Goal: Information Seeking & Learning: Understand process/instructions

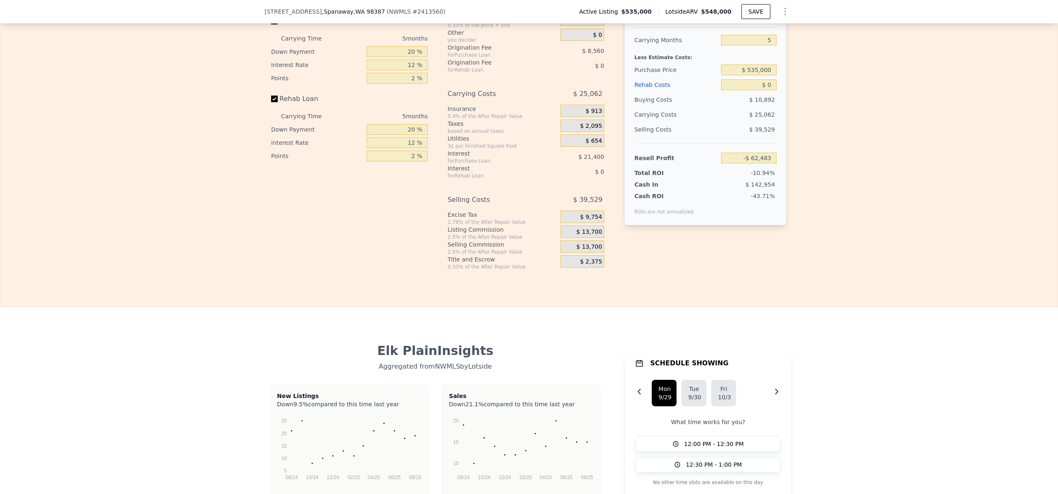
scroll to position [1194, 0]
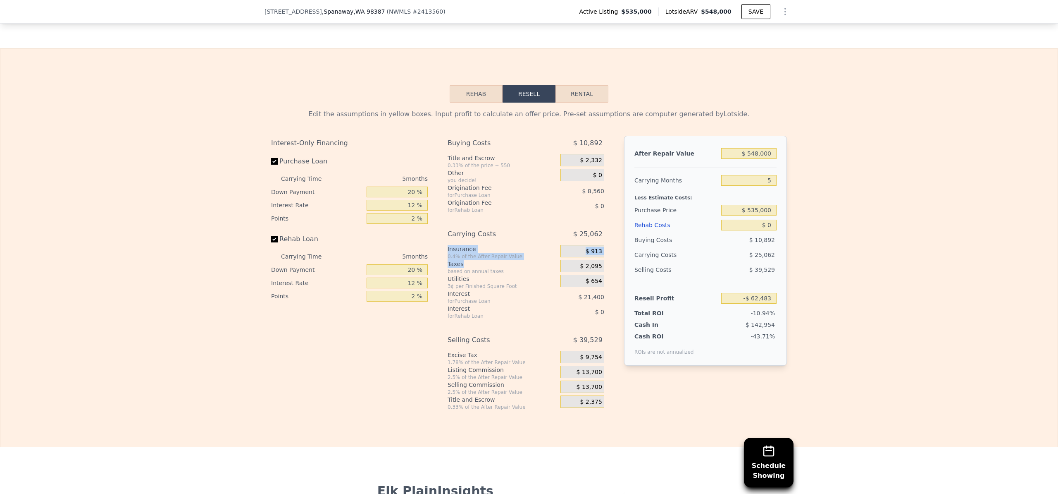
drag, startPoint x: 444, startPoint y: 259, endPoint x: 460, endPoint y: 272, distance: 21.4
click at [460, 272] on div "Interest-Only Financing Purchase Loan Carrying Time 5 months Down Payment 20 % …" at bounding box center [529, 273] width 516 height 275
click at [448, 268] on div "Taxes" at bounding box center [503, 264] width 110 height 8
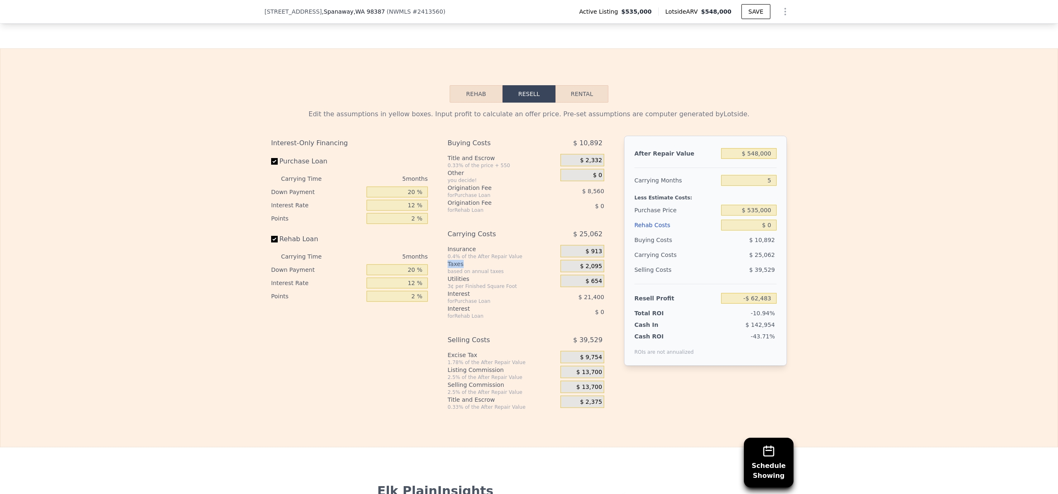
click at [448, 268] on div "Taxes" at bounding box center [503, 264] width 110 height 8
click at [452, 298] on div "Interest" at bounding box center [494, 293] width 92 height 8
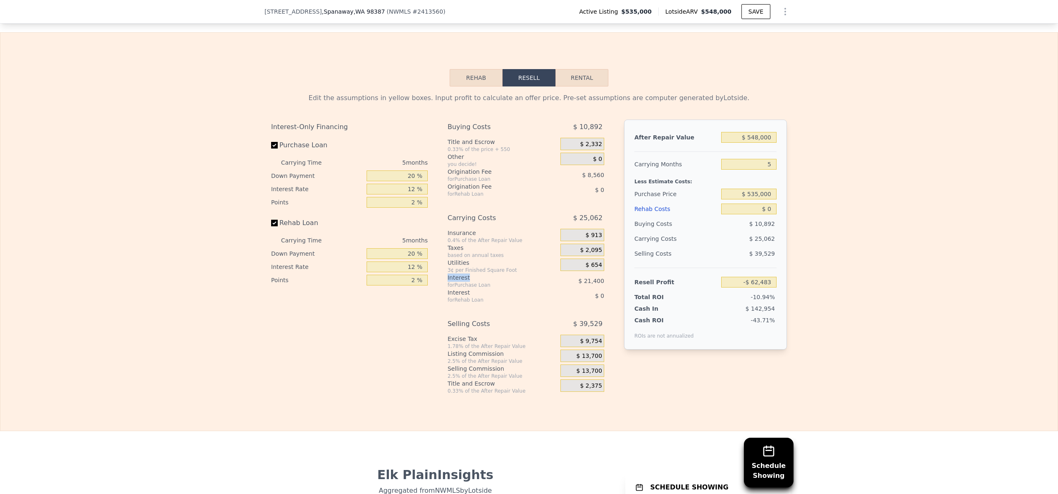
scroll to position [1211, 0]
click at [454, 342] on div "Excise Tax" at bounding box center [503, 337] width 110 height 8
click at [449, 342] on div "Excise Tax" at bounding box center [503, 337] width 110 height 8
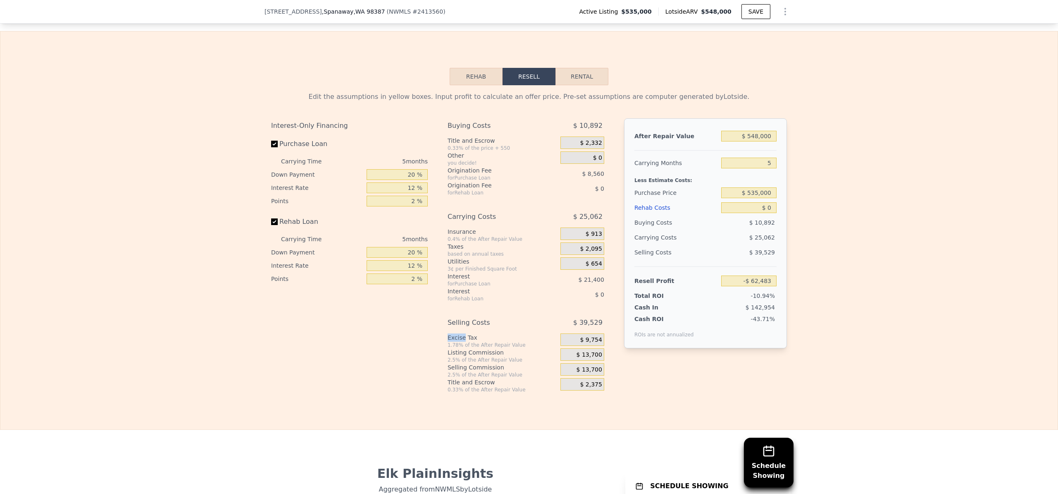
click at [449, 342] on div "Excise Tax" at bounding box center [503, 337] width 110 height 8
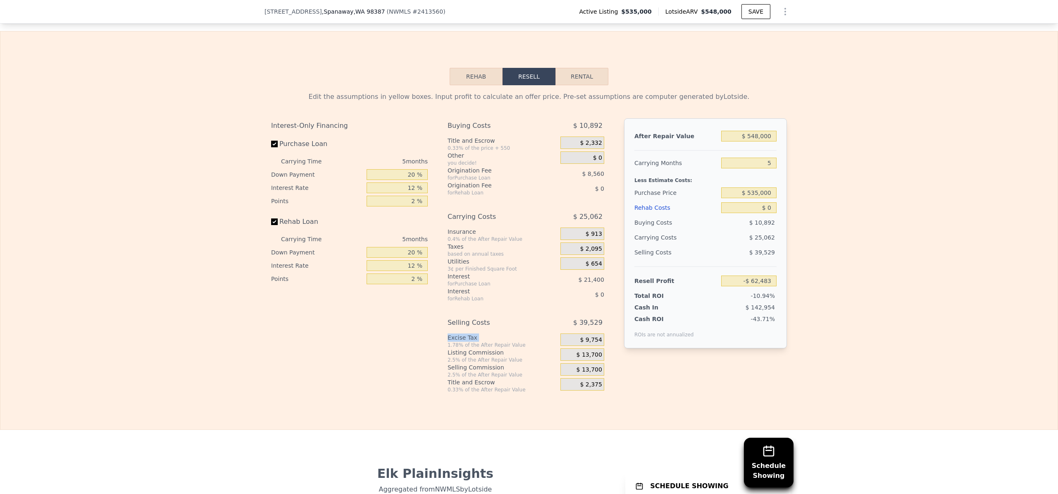
click at [449, 342] on div "Excise Tax" at bounding box center [503, 337] width 110 height 8
click at [448, 342] on div "Excise Tax" at bounding box center [503, 337] width 110 height 8
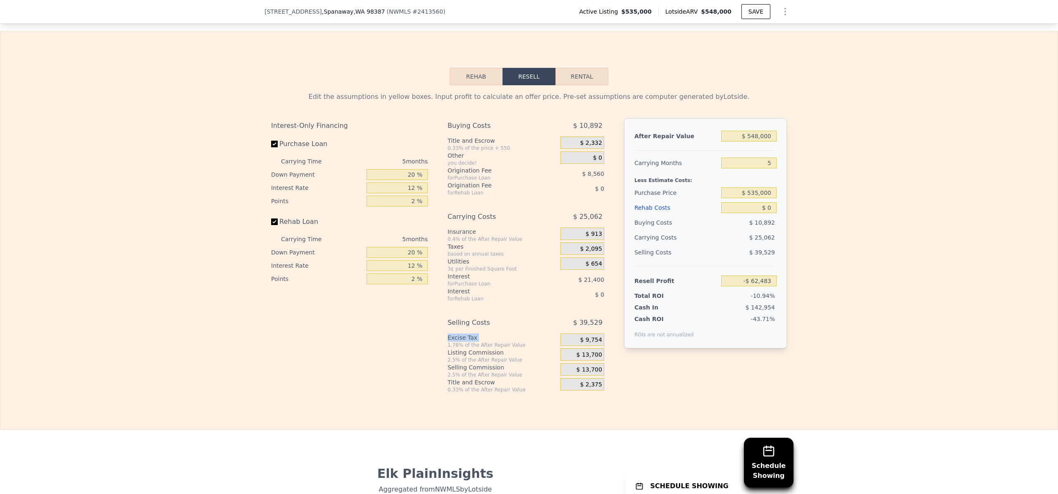
click at [448, 342] on div "Excise Tax" at bounding box center [503, 337] width 110 height 8
click at [196, 198] on div "Edit the assumptions in yellow boxes. Input profit to calculate an offer price.…" at bounding box center [529, 239] width 1058 height 308
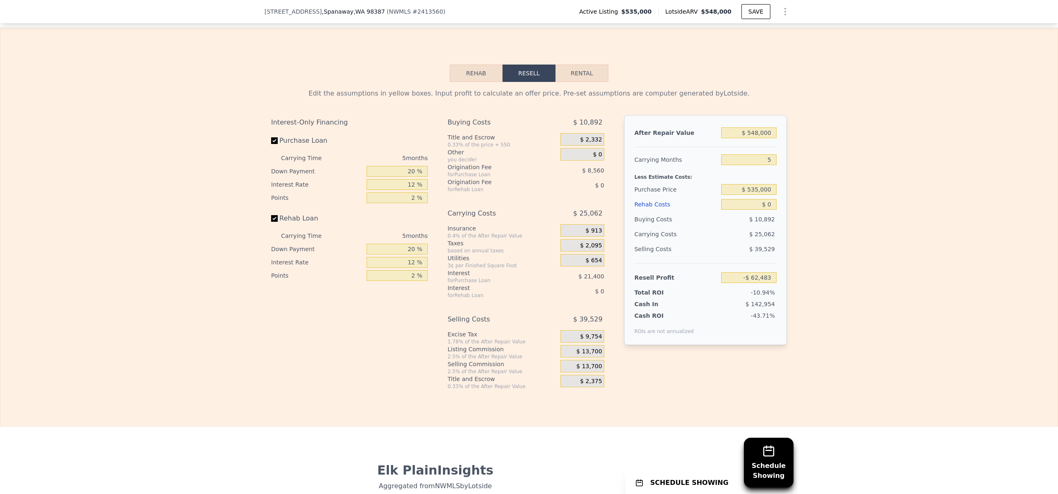
click at [459, 338] on div "Excise Tax" at bounding box center [503, 334] width 110 height 8
click at [466, 383] on div "Title and Escrow" at bounding box center [503, 379] width 110 height 8
click at [462, 383] on div "Title and Escrow" at bounding box center [503, 379] width 110 height 8
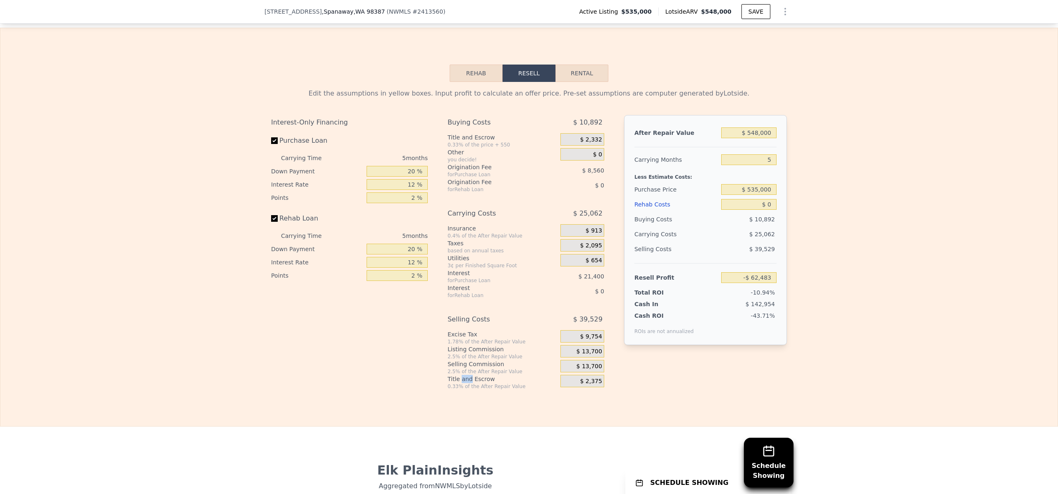
click at [462, 383] on div "Title and Escrow" at bounding box center [503, 379] width 110 height 8
click at [456, 383] on div "Title and Escrow" at bounding box center [503, 379] width 110 height 8
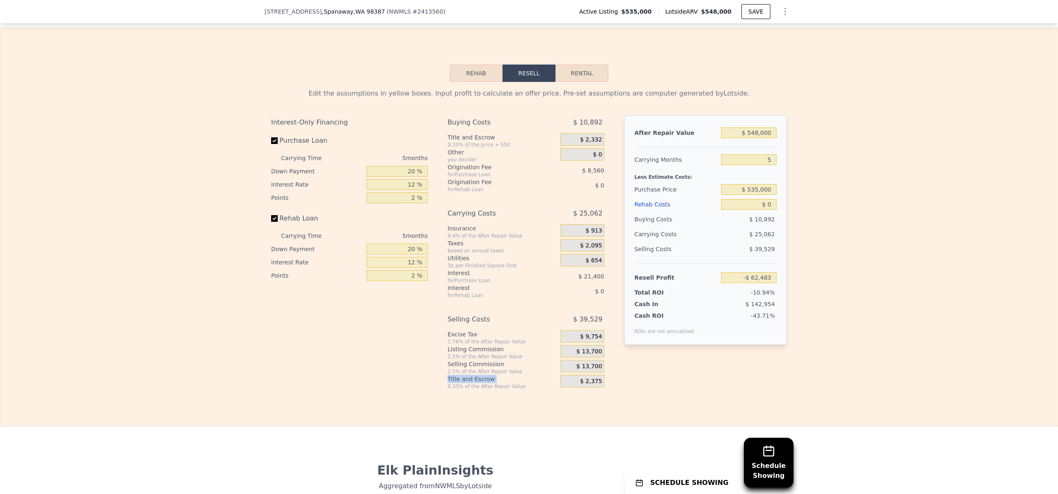
click at [466, 383] on div "Title and Escrow" at bounding box center [503, 379] width 110 height 8
click at [448, 389] on div "0.33% of the After Repair Value" at bounding box center [503, 386] width 110 height 7
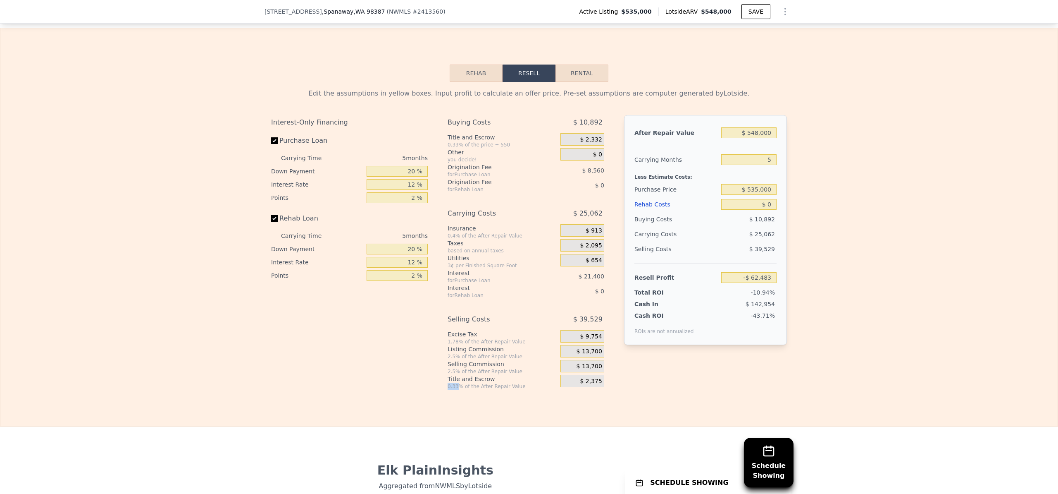
click at [448, 389] on div "0.33% of the After Repair Value" at bounding box center [503, 386] width 110 height 7
click at [430, 361] on div "Interest-Only Financing Purchase Loan Carrying Time 5 months Down Payment 20 % …" at bounding box center [352, 252] width 163 height 275
click at [457, 383] on div "Title and Escrow" at bounding box center [503, 379] width 110 height 8
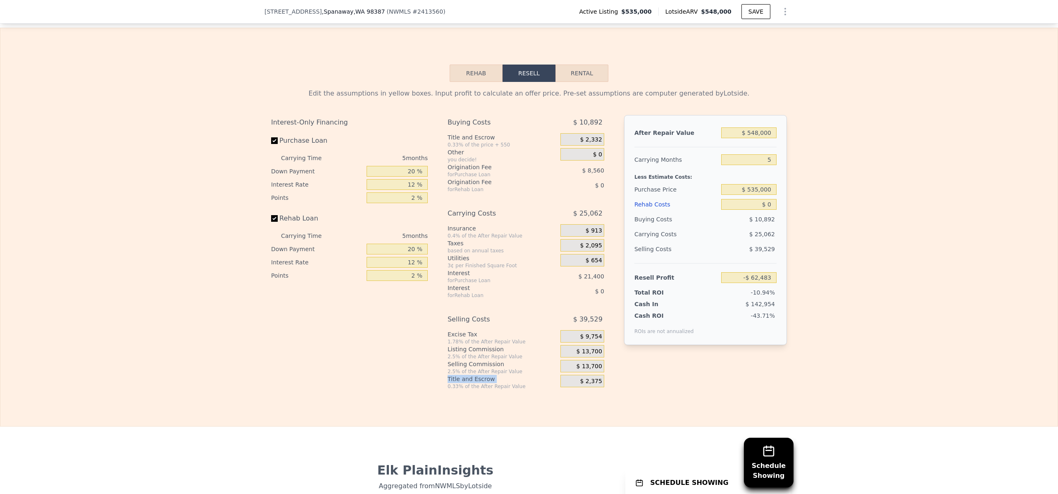
click at [457, 383] on div "Title and Escrow" at bounding box center [503, 379] width 110 height 8
click at [456, 368] on div "Selling Commission" at bounding box center [503, 364] width 110 height 8
click at [456, 353] on div "Listing Commission" at bounding box center [503, 349] width 110 height 8
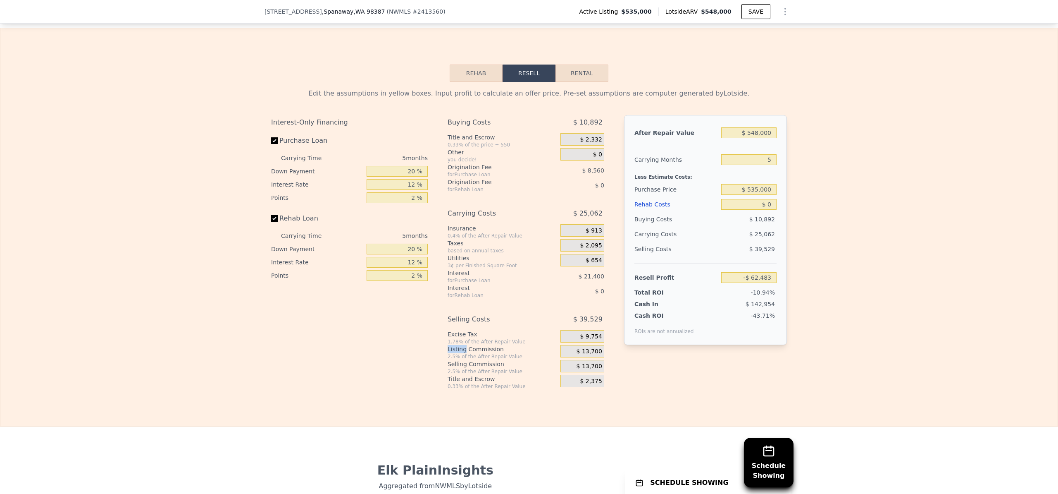
click at [456, 353] on div "Listing Commission" at bounding box center [503, 349] width 110 height 8
click at [448, 338] on div "Excise Tax" at bounding box center [503, 334] width 110 height 8
drag, startPoint x: 443, startPoint y: 342, endPoint x: 473, endPoint y: 390, distance: 56.5
click at [475, 389] on div "Interest-Only Financing Purchase Loan Carrying Time 5 months Down Payment 20 % …" at bounding box center [529, 252] width 516 height 275
click at [468, 383] on div "Title and Escrow" at bounding box center [503, 379] width 110 height 8
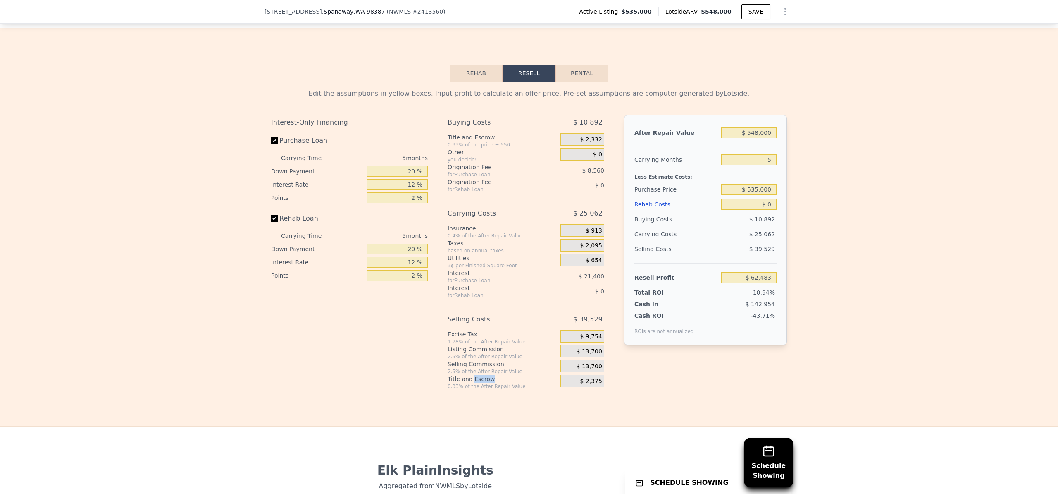
click at [468, 383] on div "Title and Escrow" at bounding box center [503, 379] width 110 height 8
click at [465, 368] on div "Selling Commission" at bounding box center [503, 364] width 110 height 8
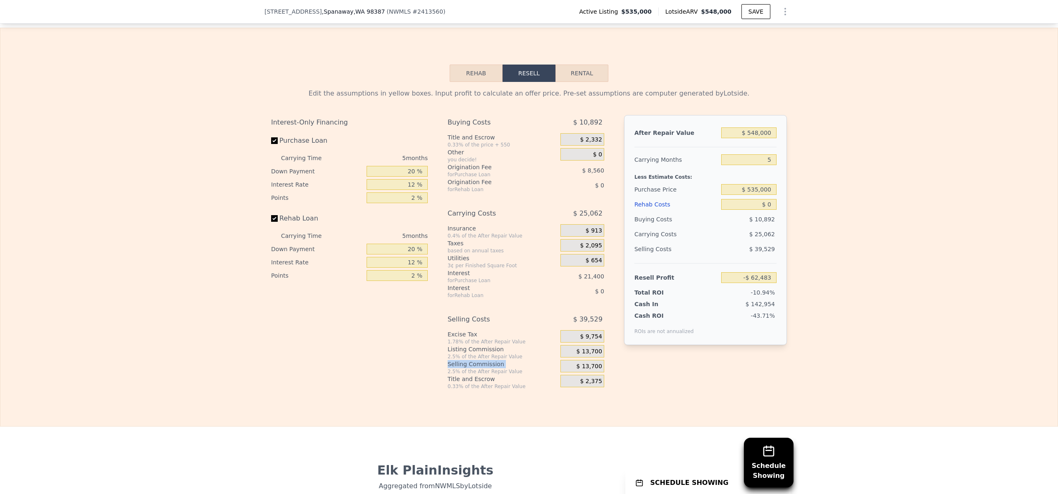
click at [460, 368] on div "Selling Commission" at bounding box center [503, 364] width 110 height 8
click at [459, 353] on div "Listing Commission" at bounding box center [503, 349] width 110 height 8
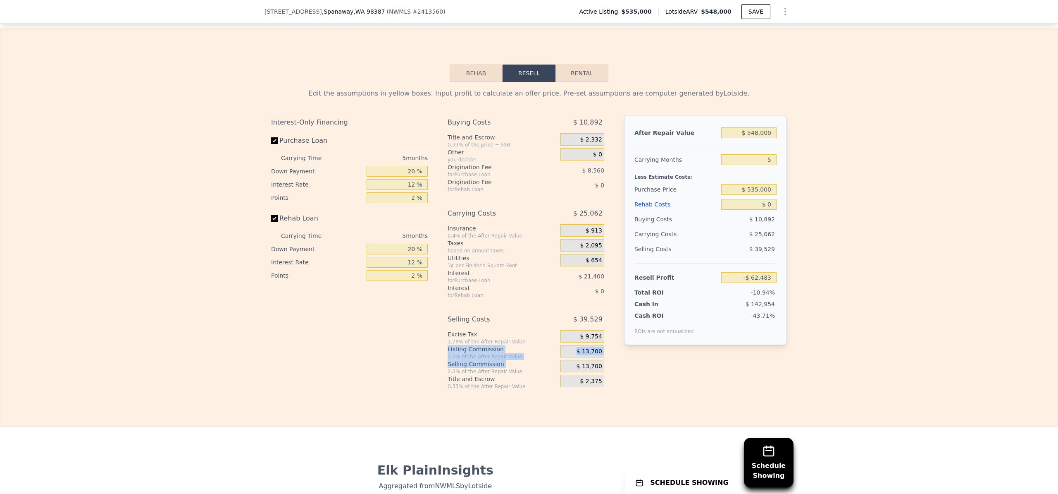
drag, startPoint x: 459, startPoint y: 361, endPoint x: 461, endPoint y: 377, distance: 15.8
click at [461, 377] on div "Selling Costs $ 39,529 Excise Tax 1.78% of the After Repair Value $ 9,754 Listi…" at bounding box center [526, 351] width 157 height 78
click at [461, 368] on div "Selling Commission" at bounding box center [503, 364] width 110 height 8
